Goal: Complete application form

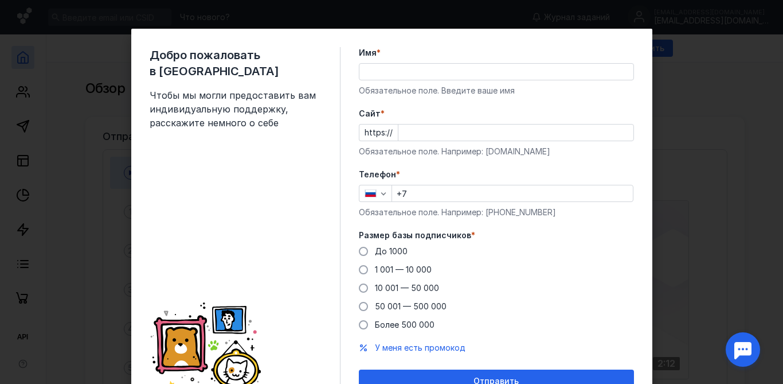
click at [401, 74] on input "Имя *" at bounding box center [497, 72] width 274 height 16
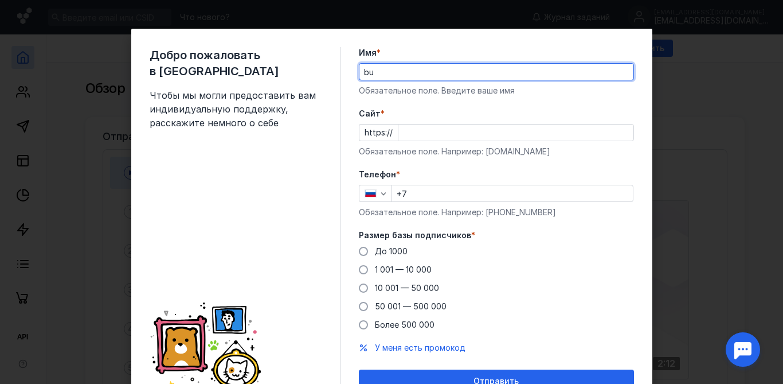
type input "b"
type input "[PERSON_NAME]"
click at [403, 132] on input "Cайт *" at bounding box center [516, 132] width 235 height 16
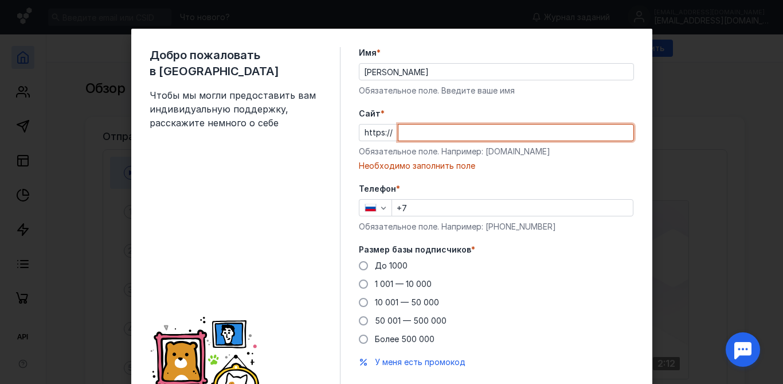
paste input "[DOMAIN_NAME][URL]"
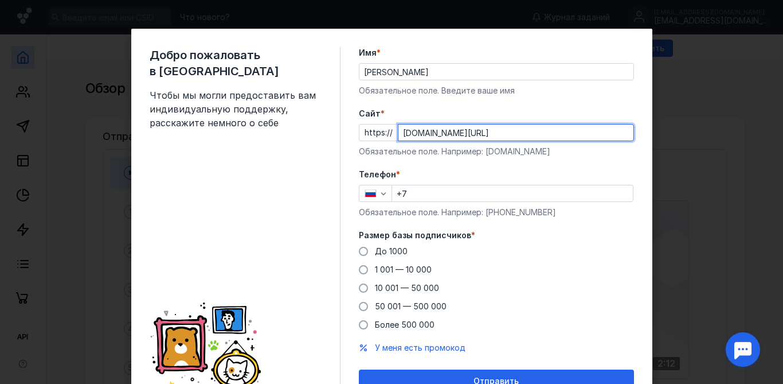
type input "[DOMAIN_NAME][URL]"
click at [427, 193] on input "+7" at bounding box center [512, 193] width 241 height 16
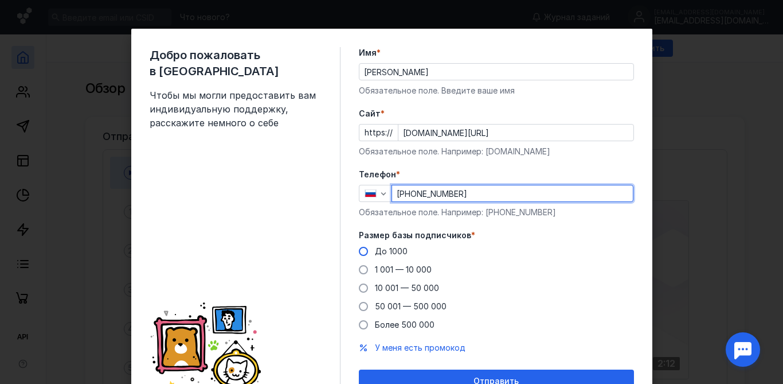
type input "[PHONE_NUMBER]"
click at [359, 247] on span at bounding box center [363, 251] width 9 height 9
click at [0, 0] on input "До 1000" at bounding box center [0, 0] width 0 height 0
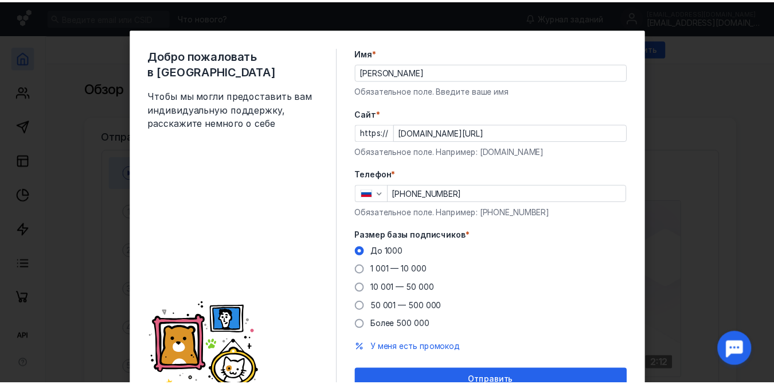
scroll to position [56, 0]
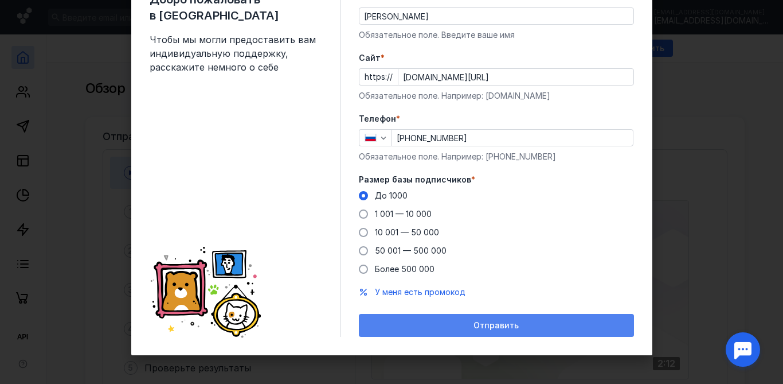
click at [424, 322] on div "Отправить" at bounding box center [497, 326] width 264 height 10
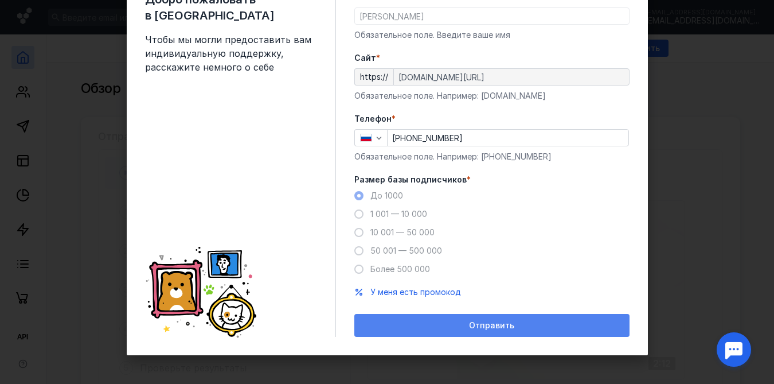
click at [486, 327] on span "Отправить" at bounding box center [491, 326] width 45 height 10
click at [543, 334] on div "Отправить" at bounding box center [491, 325] width 275 height 23
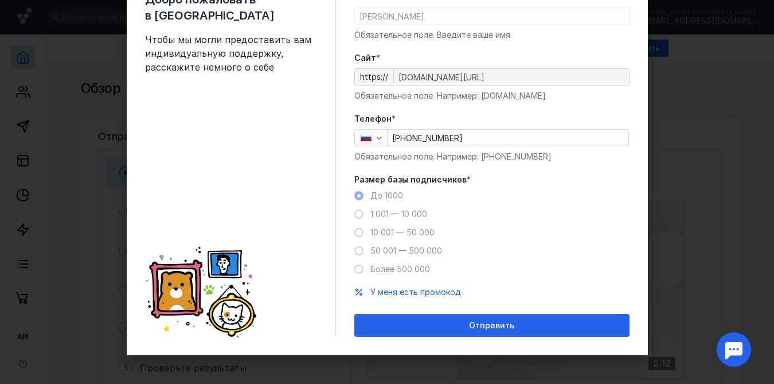
click at [731, 349] on div at bounding box center [734, 349] width 36 height 36
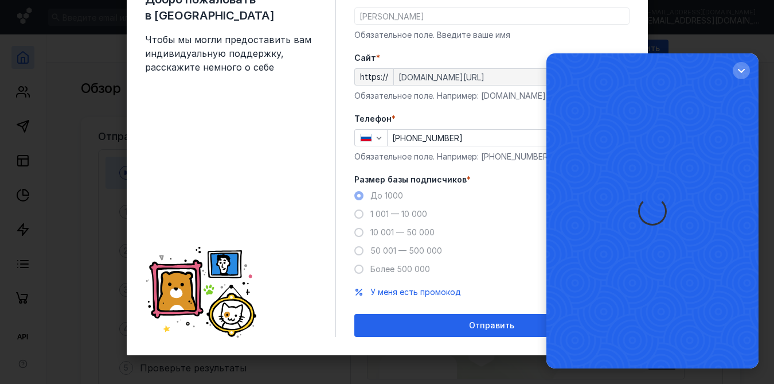
scroll to position [0, 0]
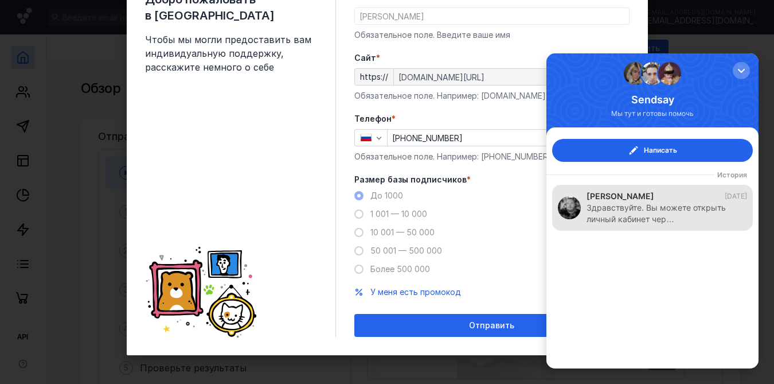
click at [623, 212] on div "Здравствуйте. Вы можете открыть личный кабинет чер…" at bounding box center [661, 213] width 149 height 23
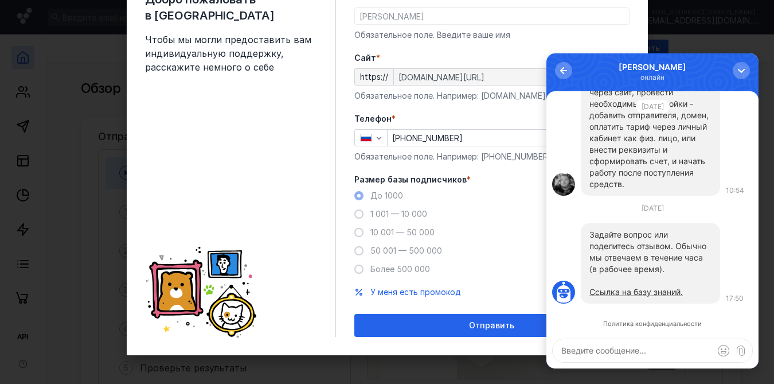
click at [611, 352] on textarea at bounding box center [653, 350] width 200 height 23
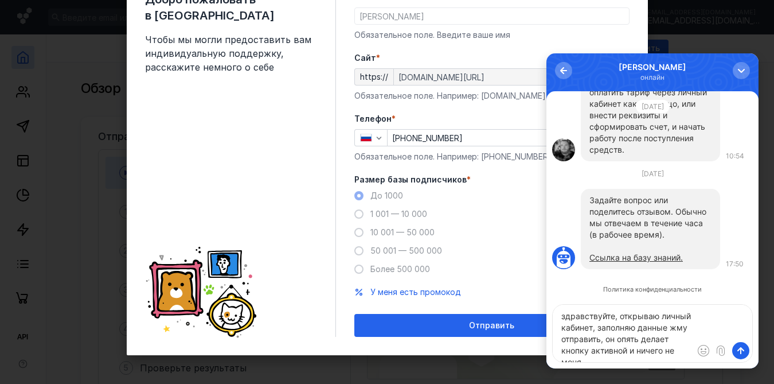
scroll to position [5, 0]
type textarea "здравствуйте, открываю личный кабинет, заполняю данные жму отправить, он опять …"
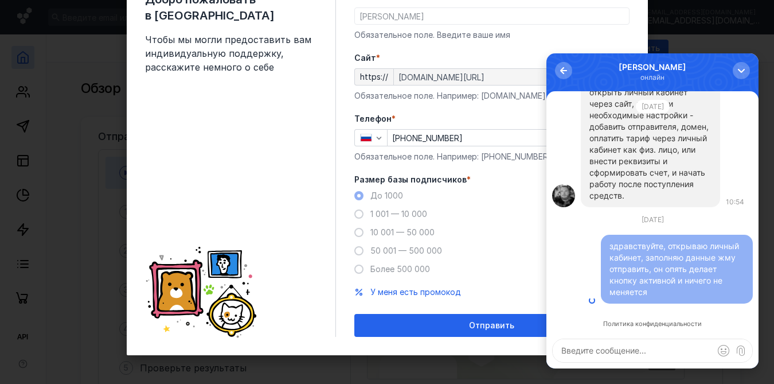
scroll to position [0, 0]
